Goal: Check status

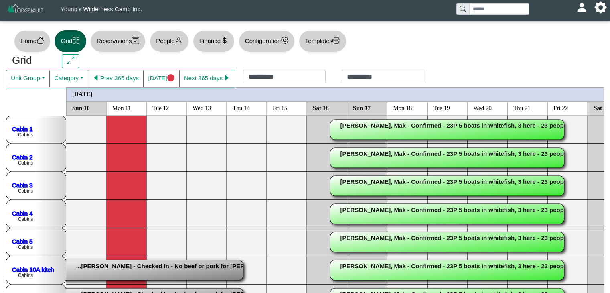
scroll to position [80, 1603]
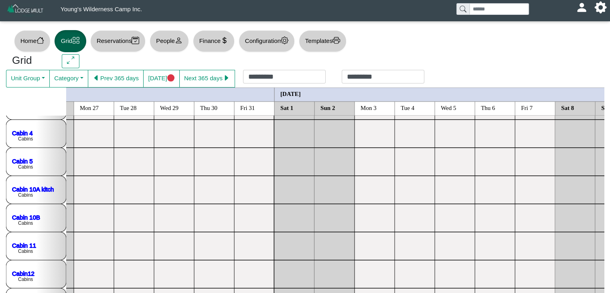
scroll to position [0, 0]
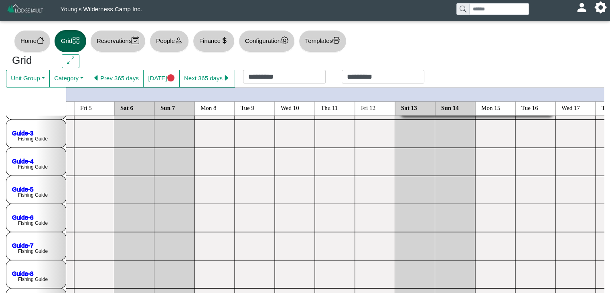
scroll to position [388, 0]
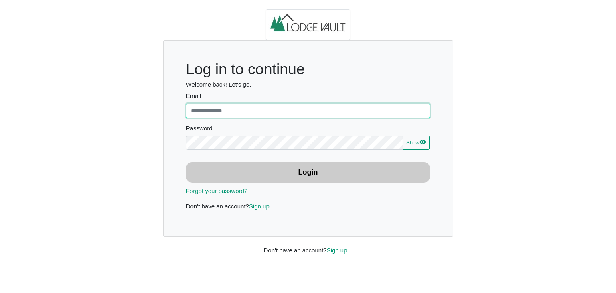
type input "**********"
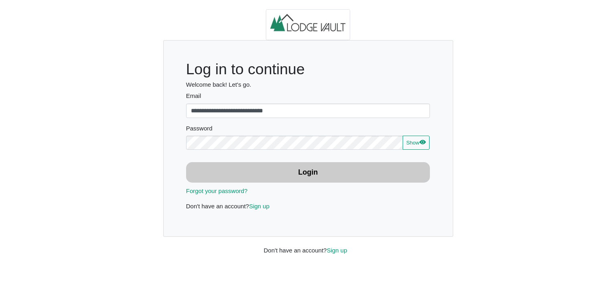
click at [321, 176] on button "Login" at bounding box center [308, 172] width 244 height 20
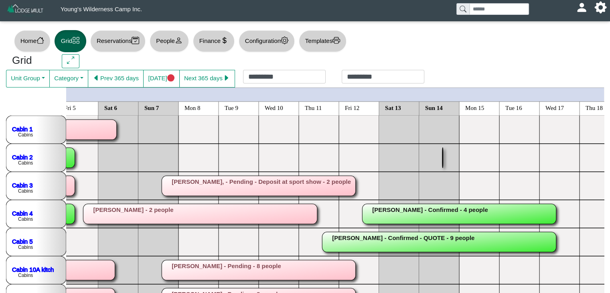
scroll to position [0, 11975]
